Goal: Find specific page/section: Find specific page/section

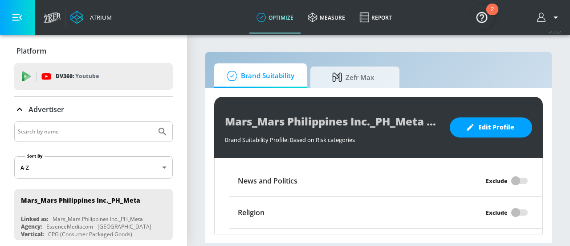
scroll to position [887, 0]
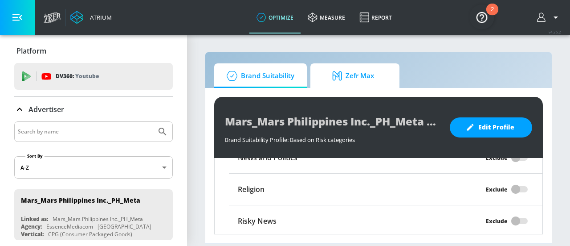
click at [354, 76] on span "Zefr Max" at bounding box center [353, 75] width 68 height 21
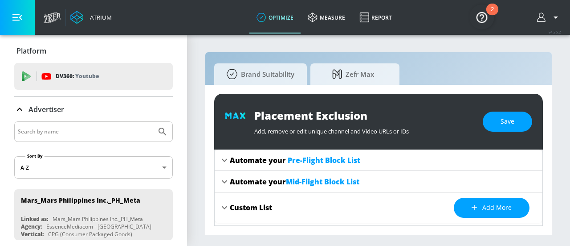
click at [227, 160] on icon at bounding box center [224, 160] width 11 height 11
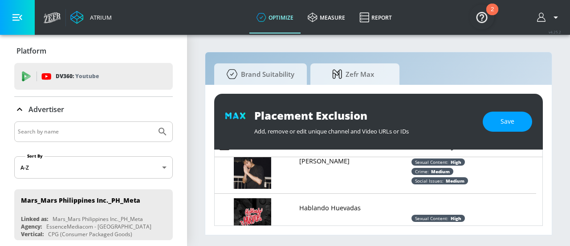
scroll to position [2050, 0]
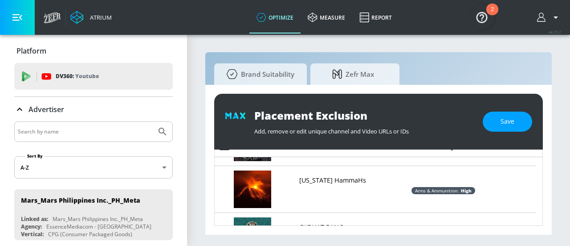
click at [275, 77] on span "Brand Suitability" at bounding box center [258, 73] width 71 height 21
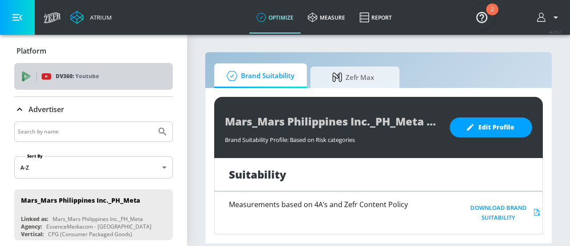
click at [106, 74] on div "DV360: Youtube" at bounding box center [103, 76] width 124 height 10
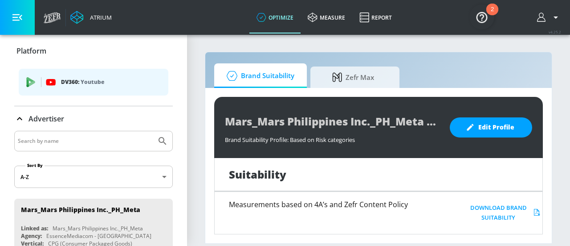
click at [102, 85] on p "Youtube" at bounding box center [93, 81] width 24 height 9
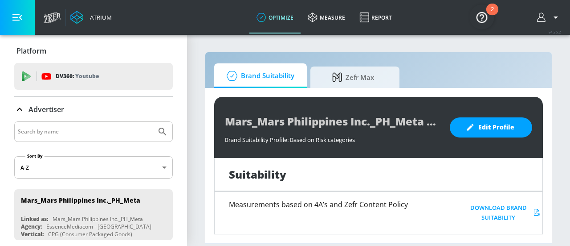
click at [102, 85] on div "DV360: Youtube" at bounding box center [93, 76] width 159 height 27
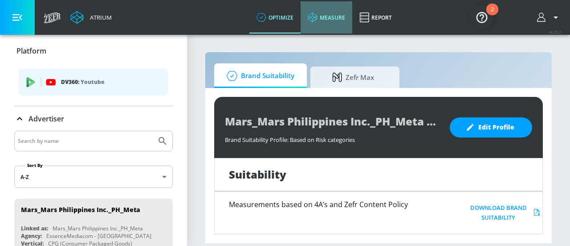
click at [334, 20] on link "measure" at bounding box center [327, 17] width 52 height 32
